Goal: Task Accomplishment & Management: Complete application form

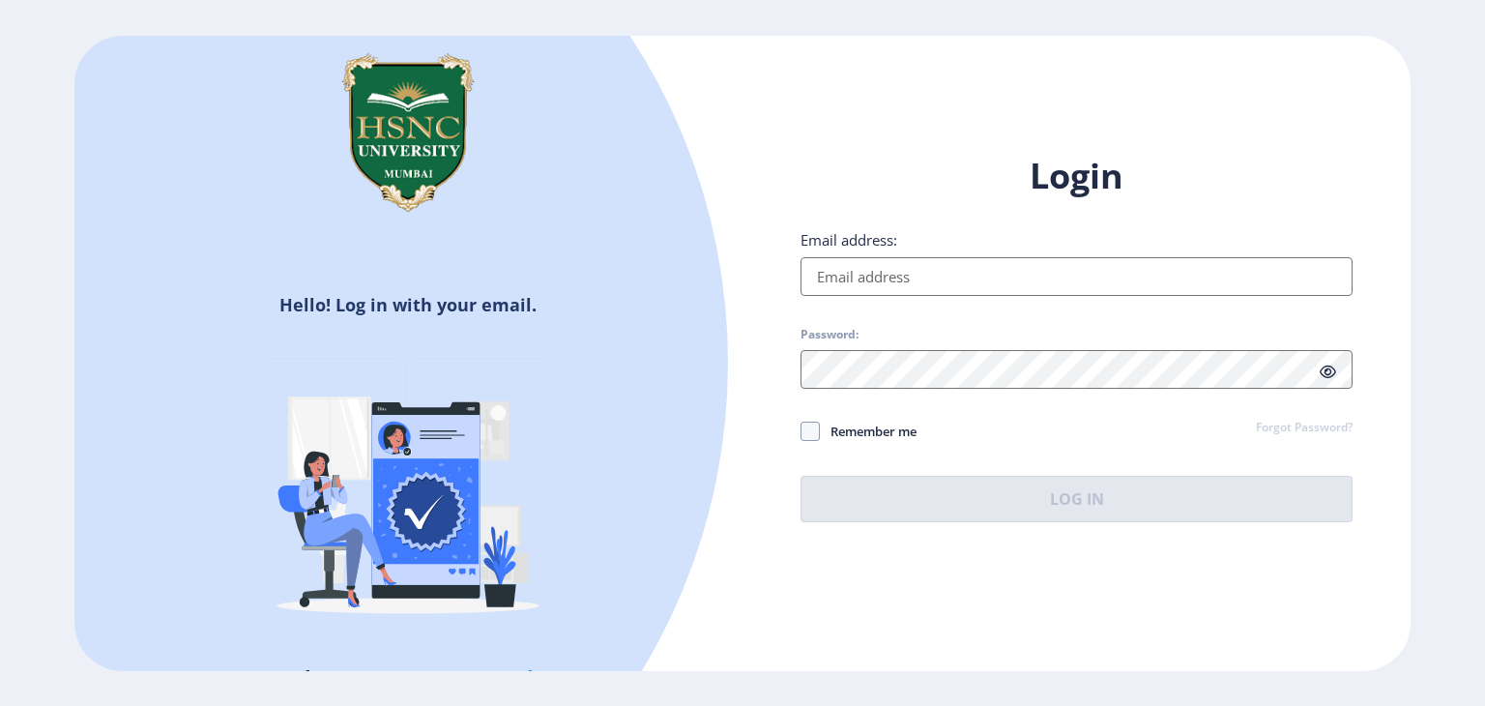
click at [1020, 291] on input "Email address:" at bounding box center [1077, 276] width 552 height 39
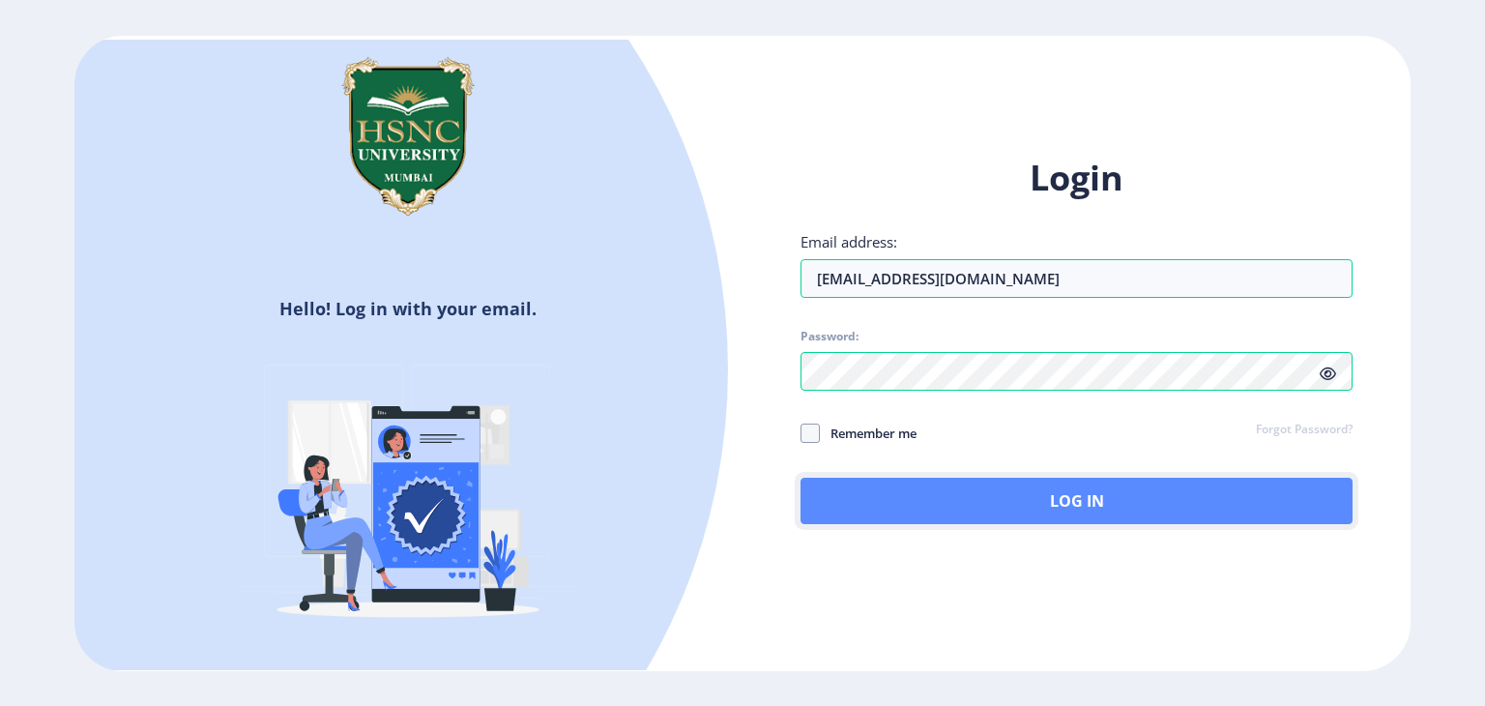
click at [874, 507] on button "Log In" at bounding box center [1077, 501] width 552 height 46
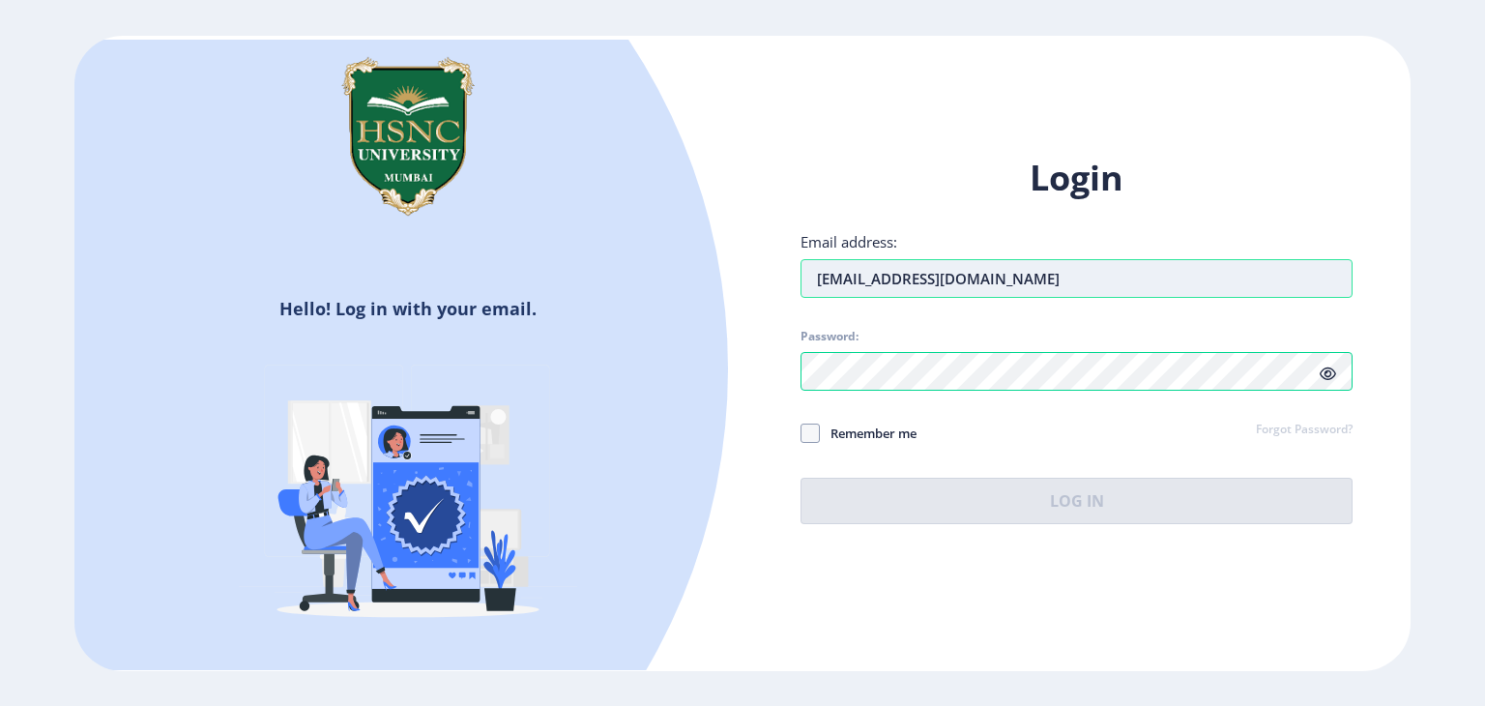
click at [1154, 271] on input "[EMAIL_ADDRESS][DOMAIN_NAME]" at bounding box center [1077, 278] width 552 height 39
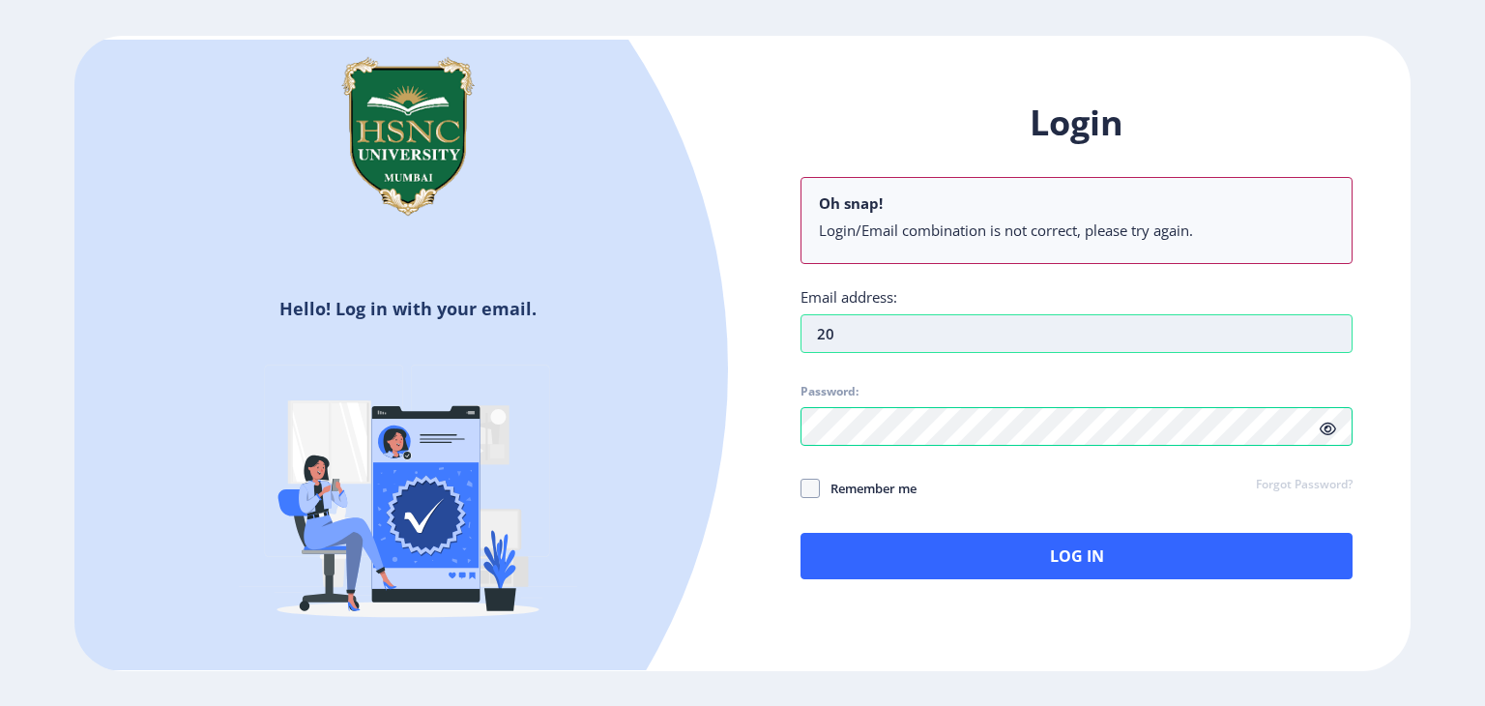
type input "2"
type input "[EMAIL_ADDRESS][DOMAIN_NAME]"
click at [1327, 435] on icon at bounding box center [1328, 429] width 16 height 15
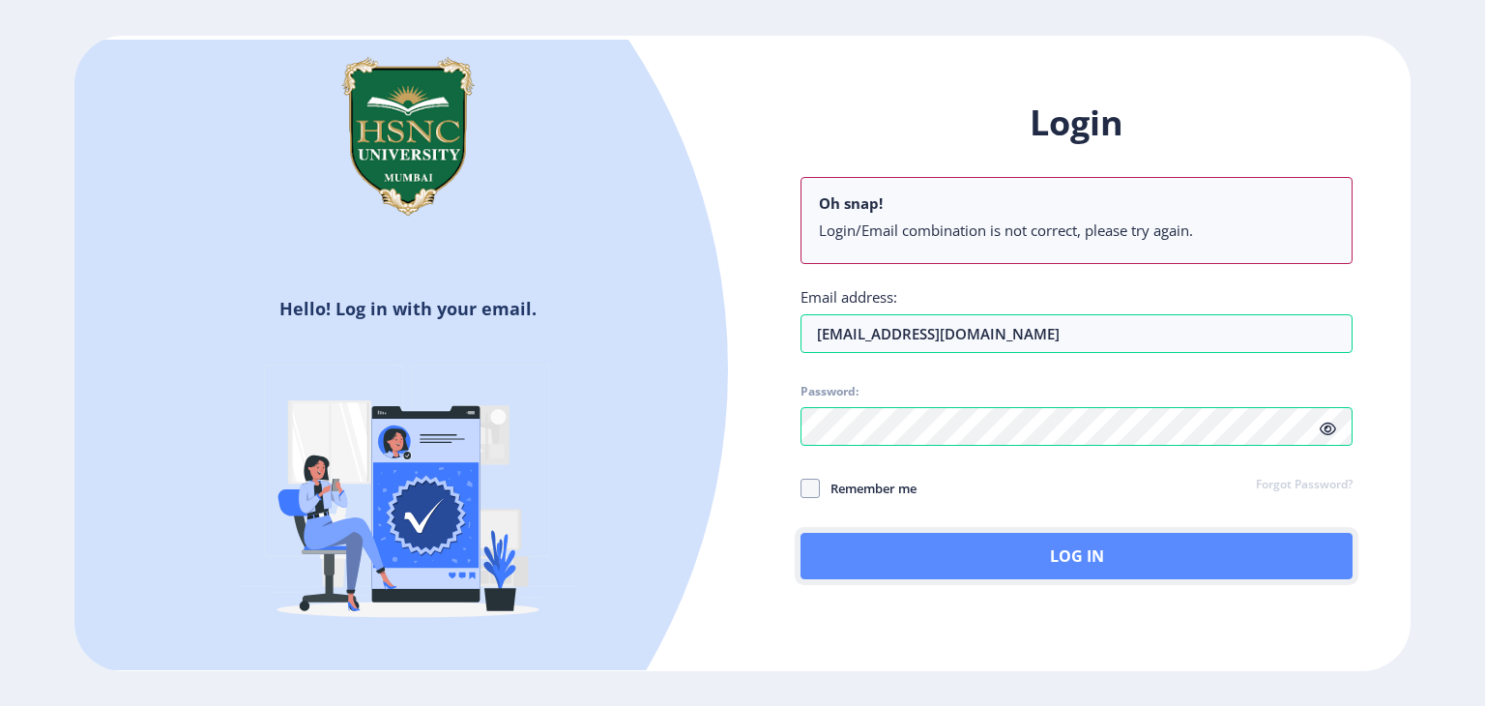
click at [1221, 547] on button "Log In" at bounding box center [1077, 556] width 552 height 46
